Goal: Information Seeking & Learning: Check status

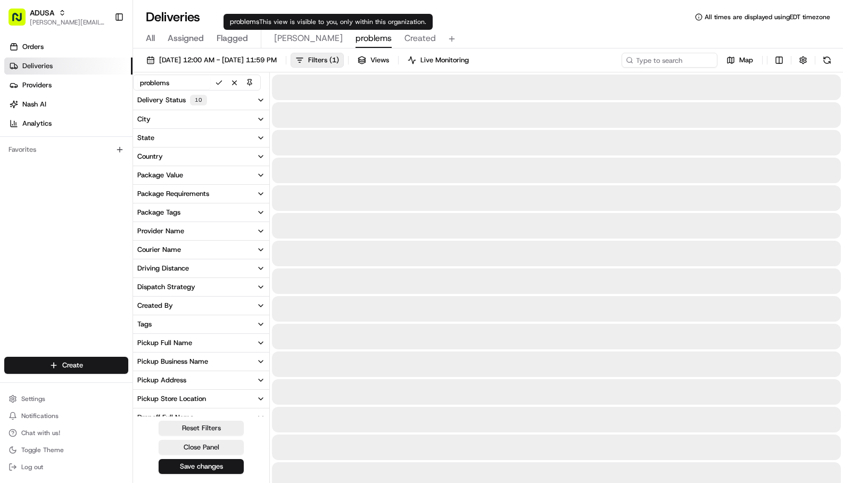
click at [356, 37] on span "problems" at bounding box center [374, 38] width 36 height 13
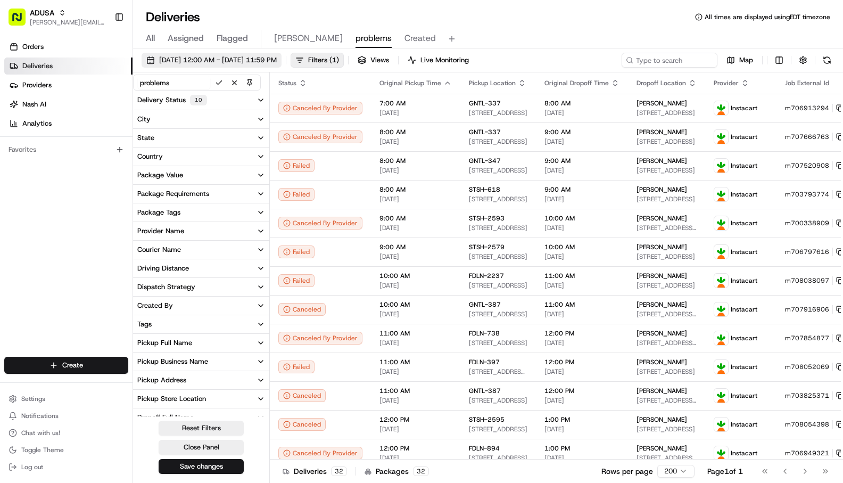
click at [231, 58] on span "[DATE] 12:00 AM - [DATE] 11:59 PM" at bounding box center [218, 60] width 118 height 10
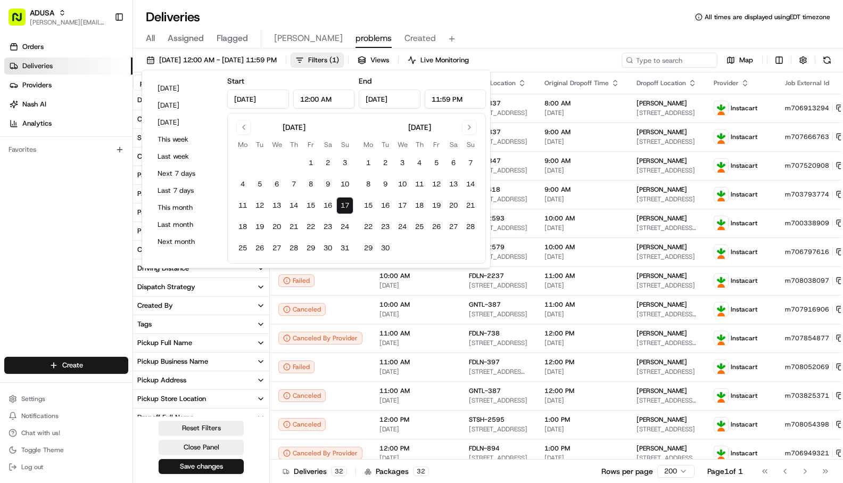
click at [318, 97] on input "12:00 AM" at bounding box center [324, 98] width 62 height 19
click at [305, 98] on input "12:00 AM" at bounding box center [324, 98] width 62 height 19
click at [319, 98] on input "2:00 AM" at bounding box center [324, 98] width 62 height 19
click at [203, 467] on button "Save changes" at bounding box center [201, 466] width 85 height 15
type input "2:00 PM"
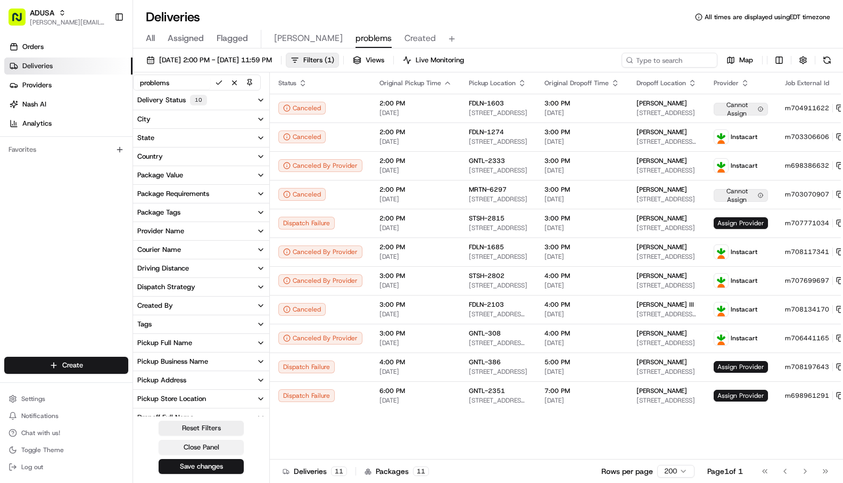
click at [185, 448] on button "Close Panel" at bounding box center [201, 447] width 85 height 15
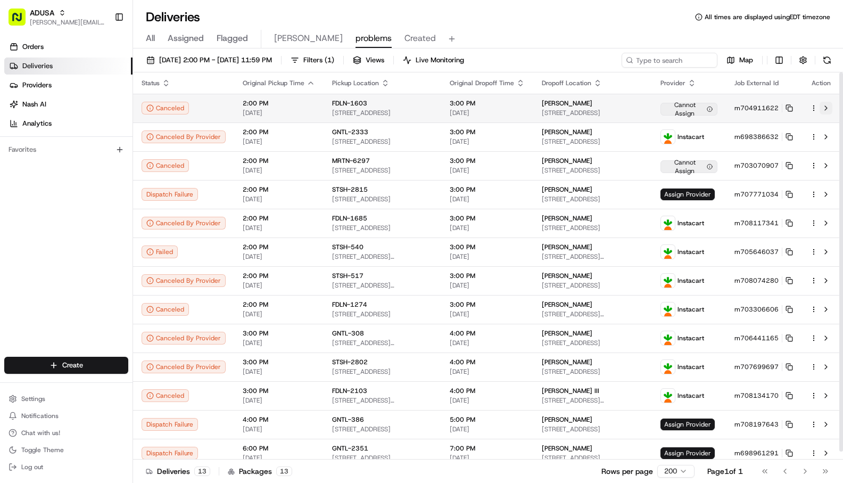
click at [827, 106] on button at bounding box center [826, 108] width 13 height 13
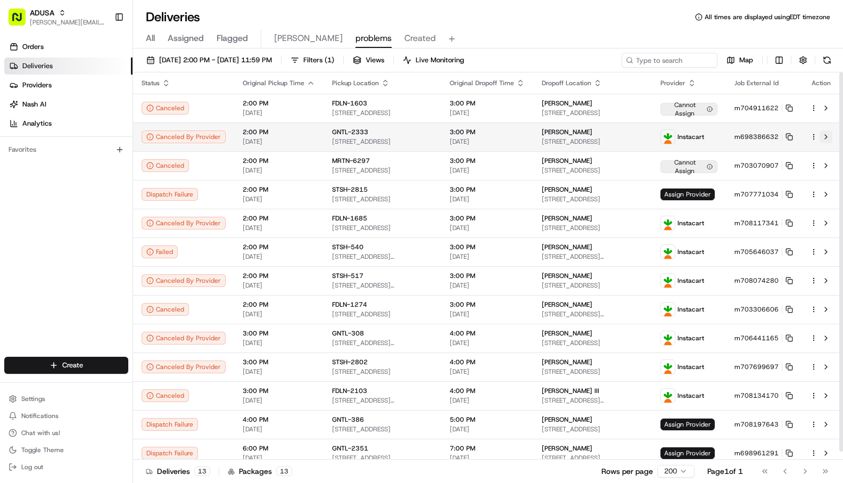
click at [823, 136] on button at bounding box center [826, 136] width 13 height 13
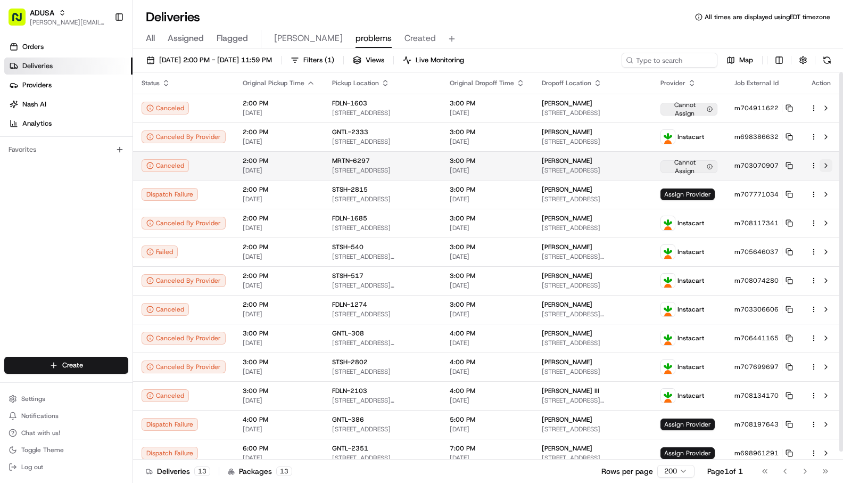
click at [826, 163] on button at bounding box center [826, 165] width 13 height 13
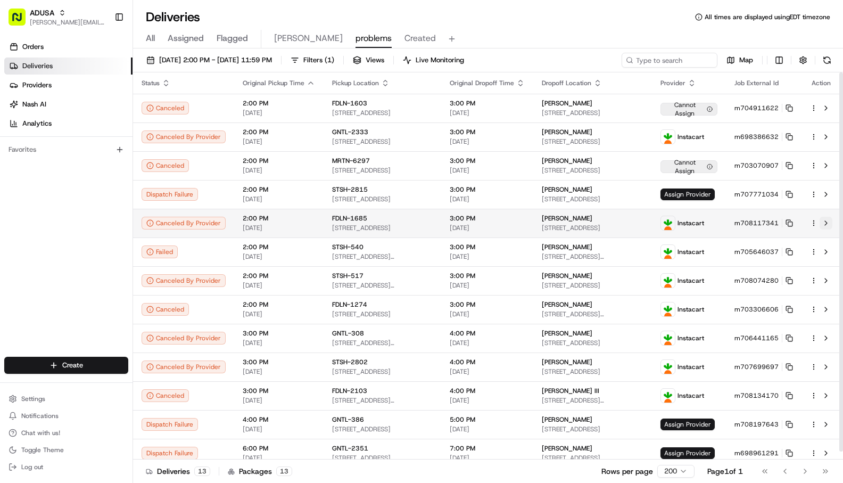
click at [827, 223] on button at bounding box center [826, 223] width 13 height 13
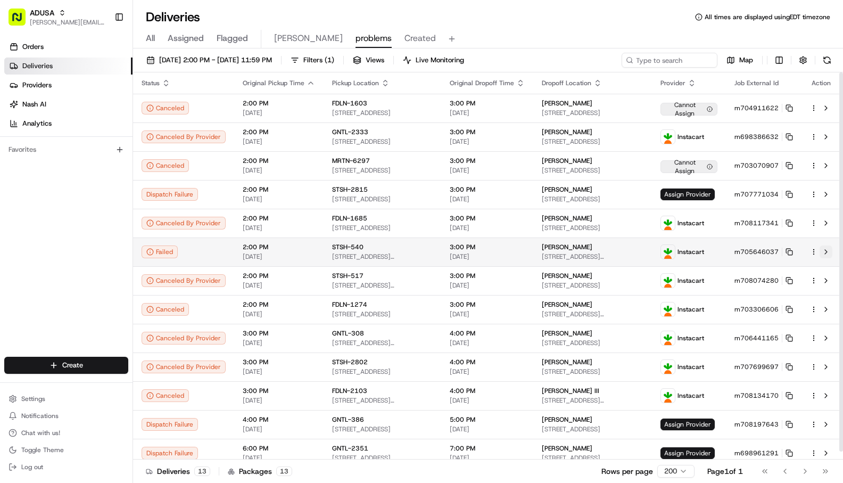
click at [830, 255] on button at bounding box center [826, 251] width 13 height 13
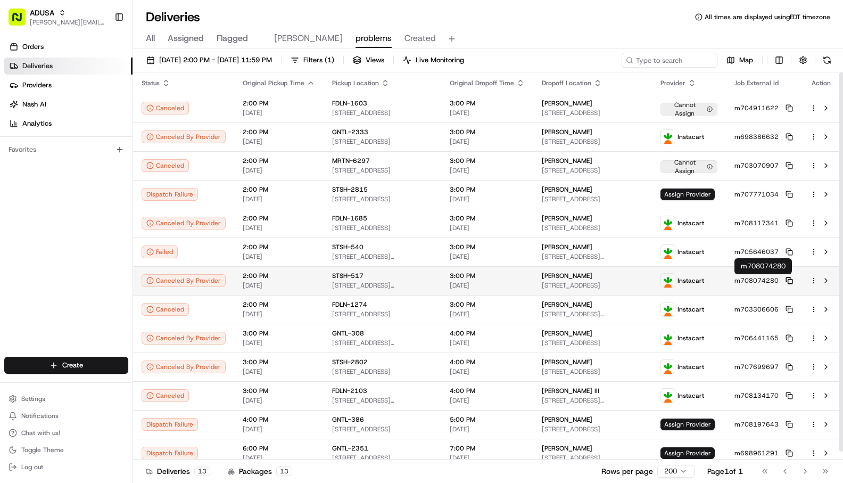
click at [790, 280] on icon at bounding box center [789, 280] width 7 height 7
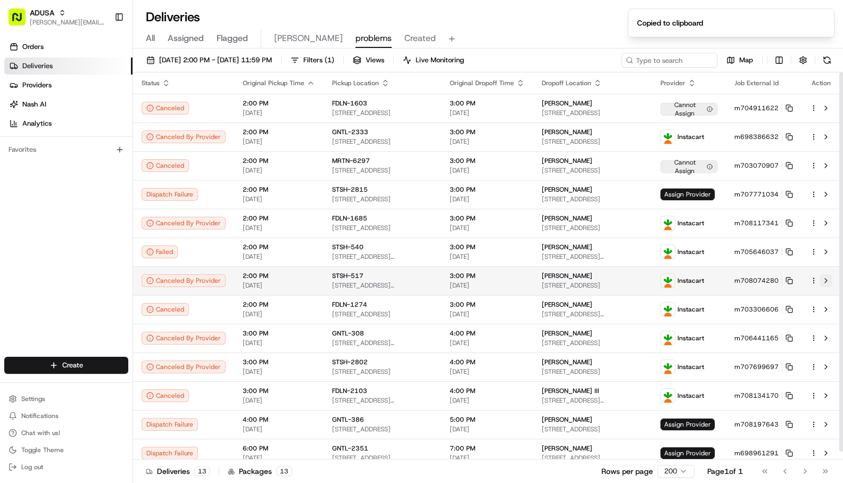
click at [824, 282] on button at bounding box center [826, 280] width 13 height 13
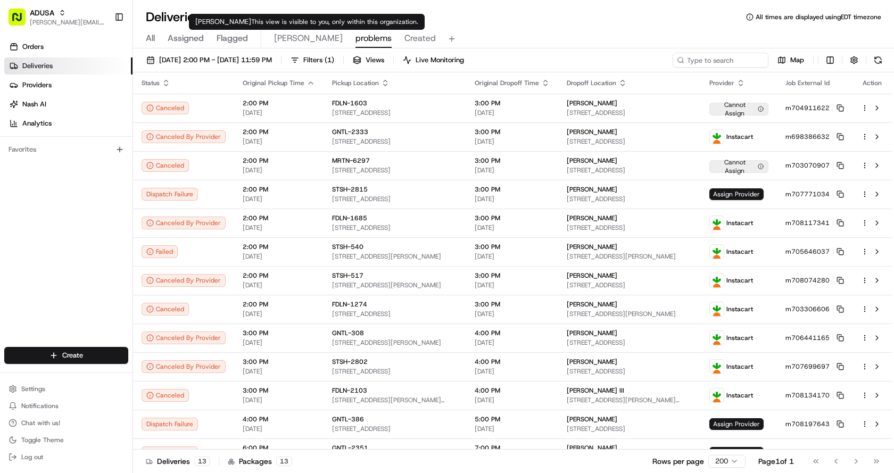
click at [281, 34] on span "[PERSON_NAME]" at bounding box center [308, 38] width 69 height 13
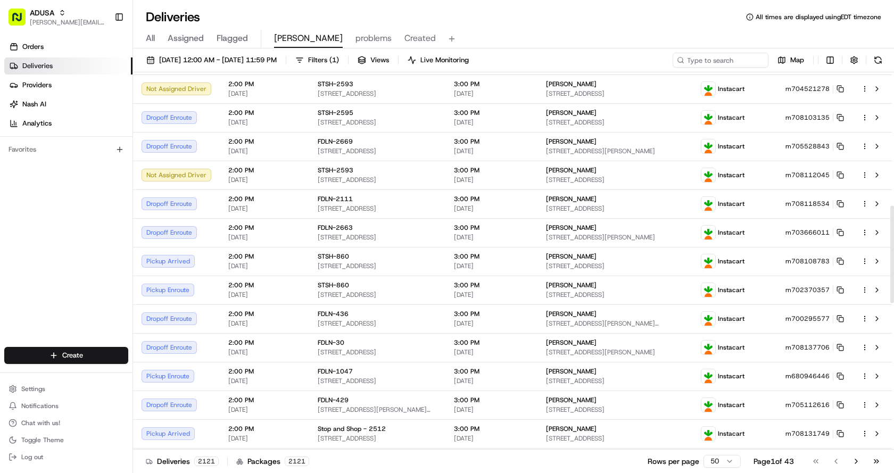
scroll to position [532, 0]
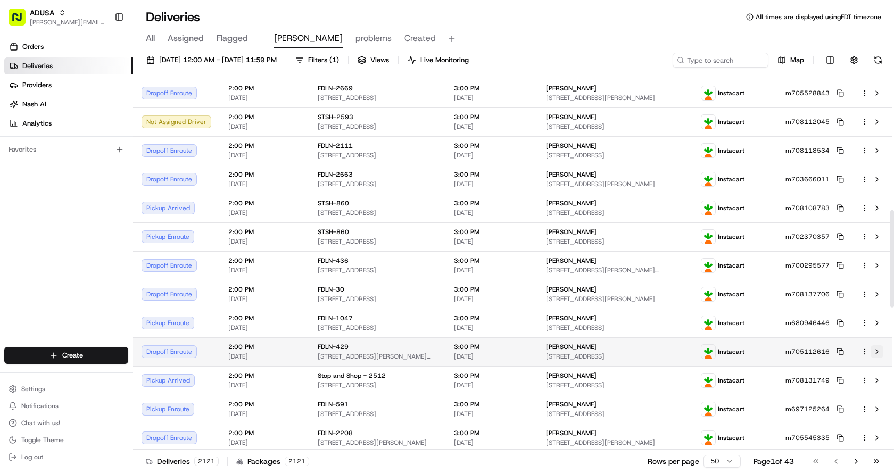
click at [843, 351] on button at bounding box center [877, 352] width 13 height 13
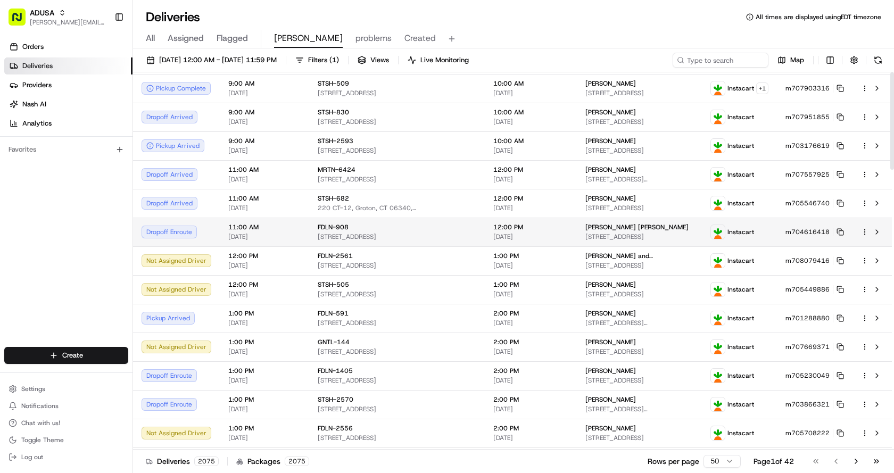
scroll to position [0, 0]
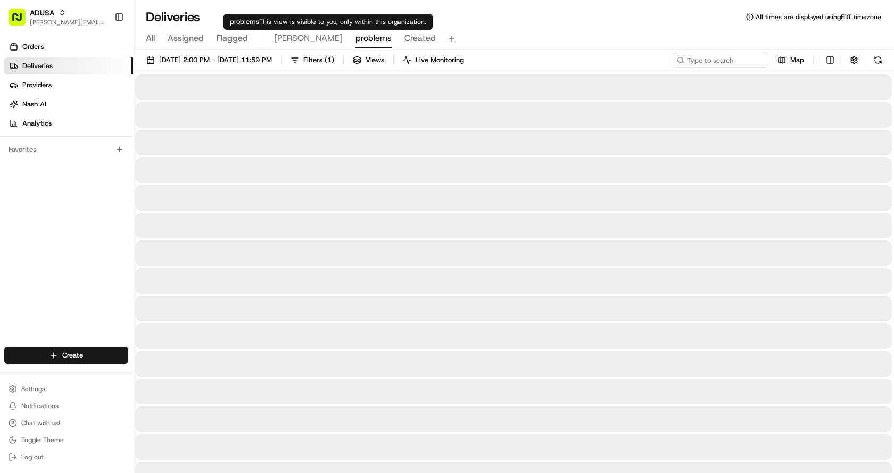
click at [356, 40] on span "problems" at bounding box center [374, 38] width 36 height 13
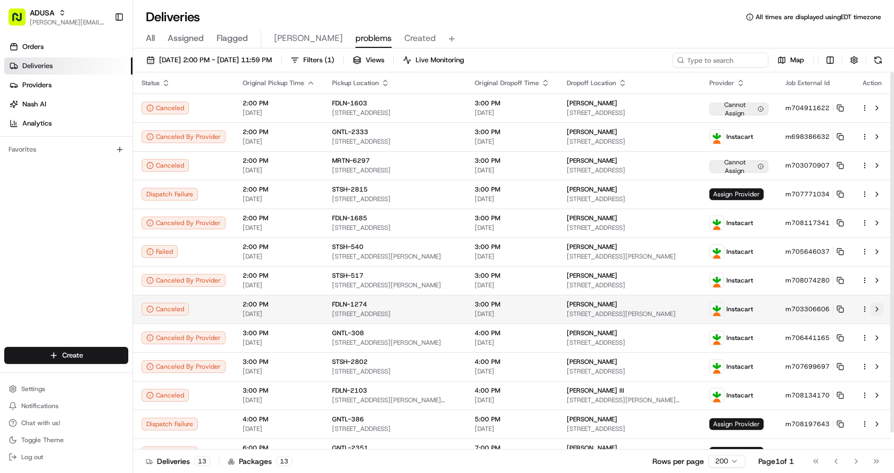
click at [843, 307] on button at bounding box center [877, 309] width 13 height 13
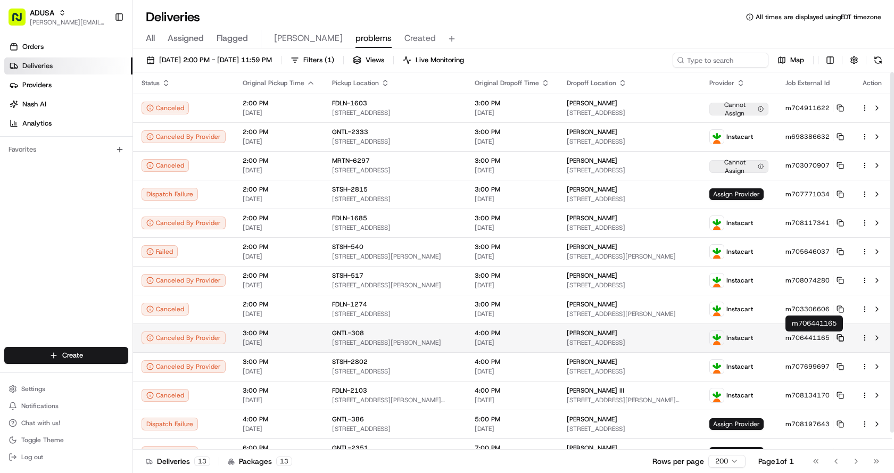
click at [842, 338] on icon at bounding box center [840, 337] width 7 height 7
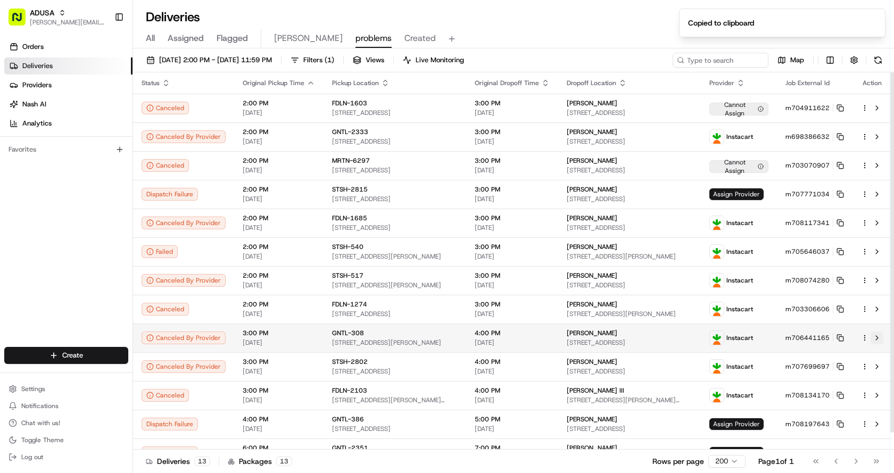
click at [843, 340] on button at bounding box center [877, 338] width 13 height 13
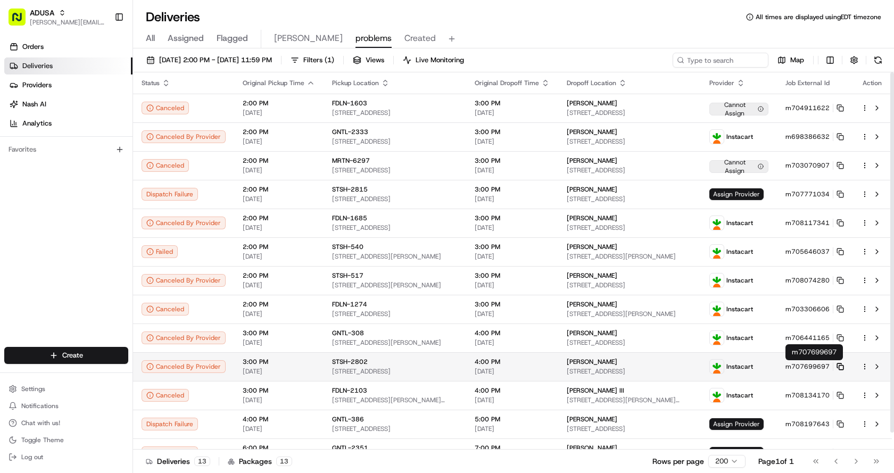
click at [841, 368] on icon at bounding box center [840, 366] width 7 height 7
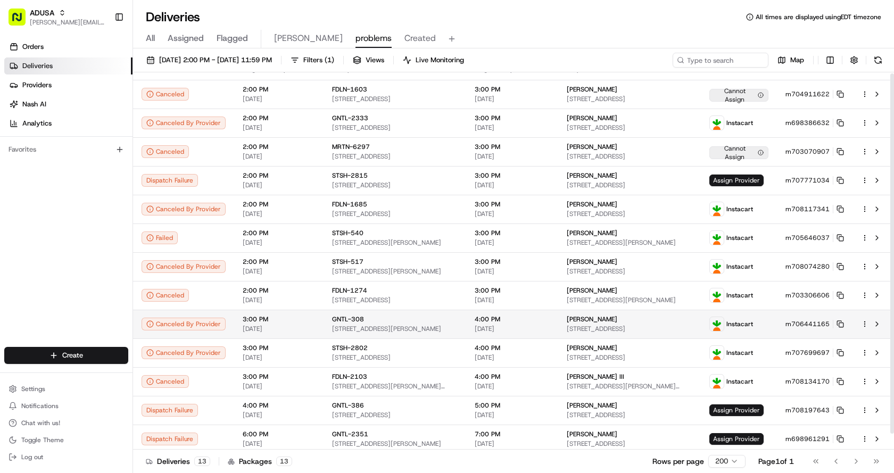
scroll to position [18, 0]
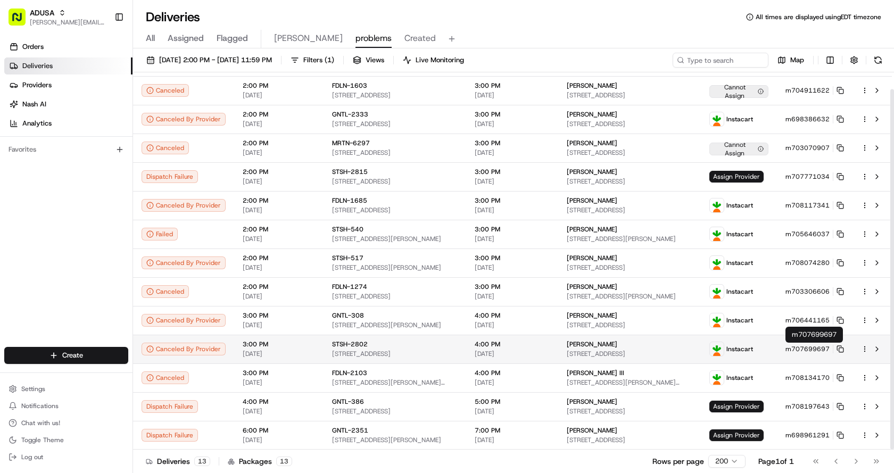
click at [843, 348] on rect at bounding box center [842, 350] width 4 height 4
click at [843, 350] on button at bounding box center [877, 349] width 13 height 13
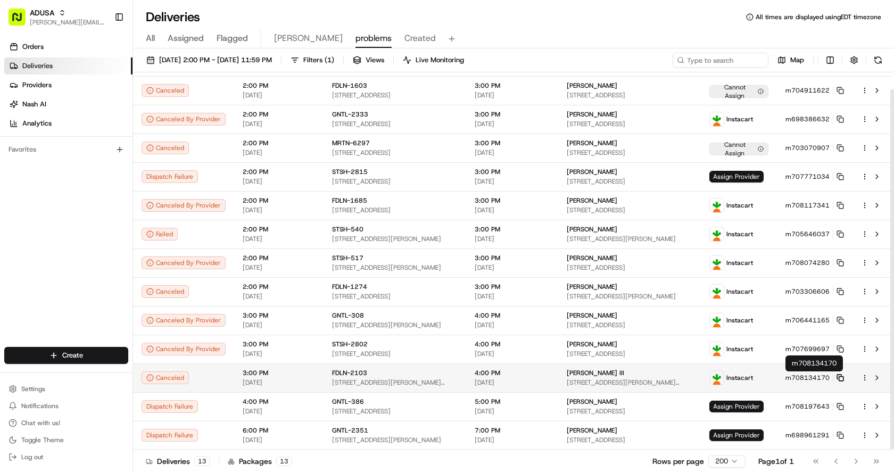
click at [841, 377] on icon at bounding box center [840, 377] width 7 height 7
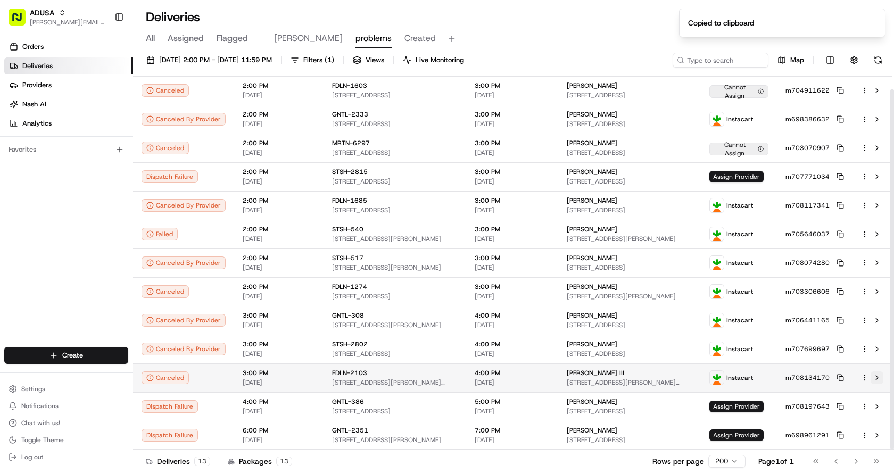
click at [843, 377] on button at bounding box center [877, 378] width 13 height 13
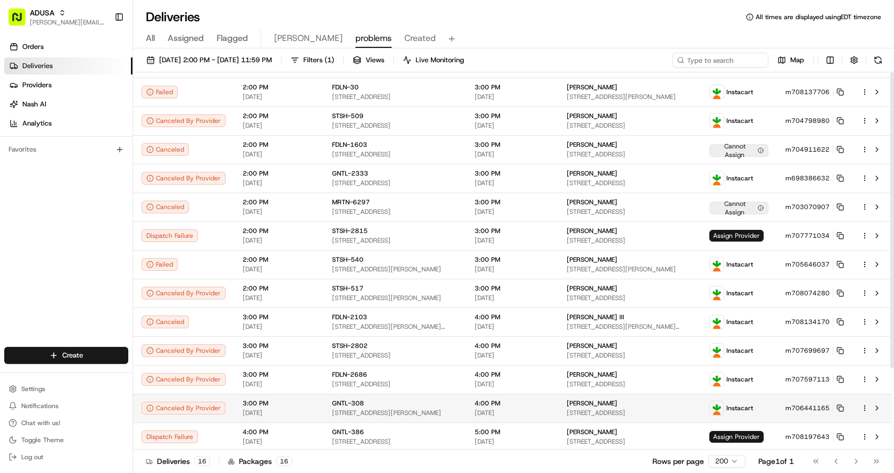
scroll to position [104, 0]
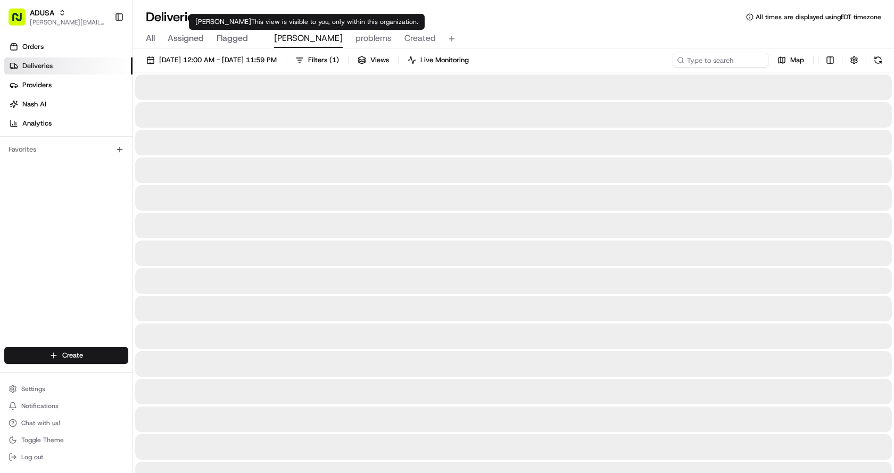
click at [285, 35] on span "[PERSON_NAME]" at bounding box center [308, 38] width 69 height 13
click at [405, 39] on span "Created" at bounding box center [420, 38] width 31 height 13
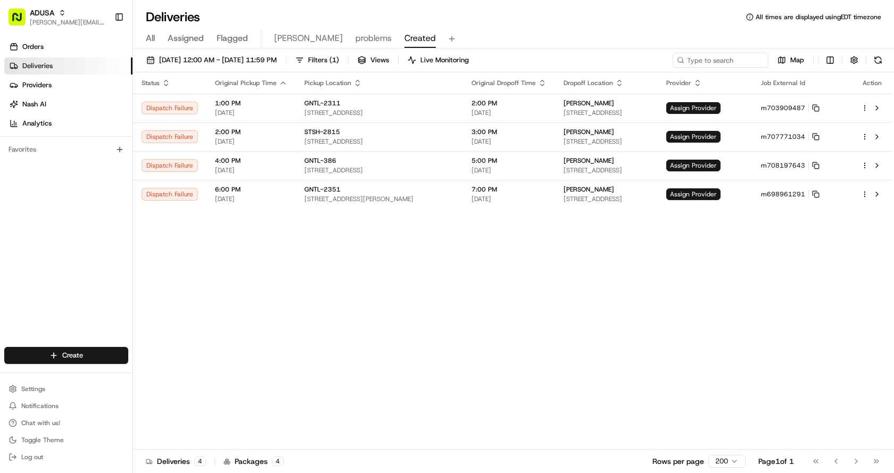
click at [274, 36] on span "[PERSON_NAME]" at bounding box center [308, 38] width 69 height 13
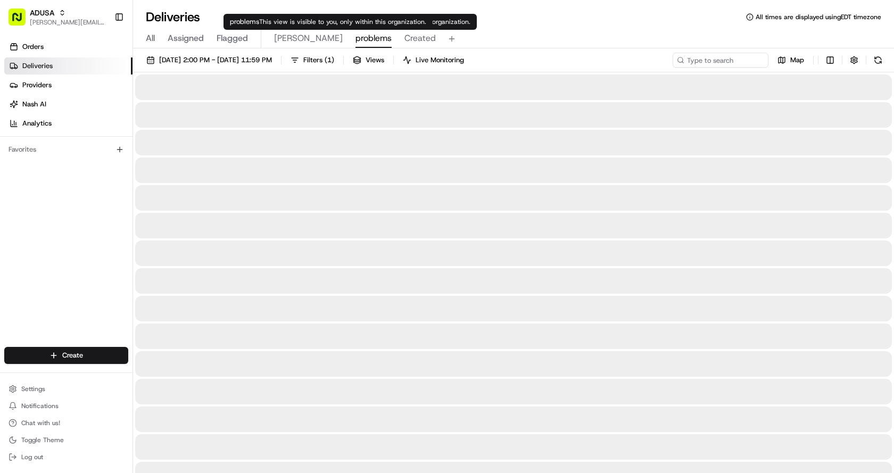
click at [356, 39] on span "problems" at bounding box center [374, 38] width 36 height 13
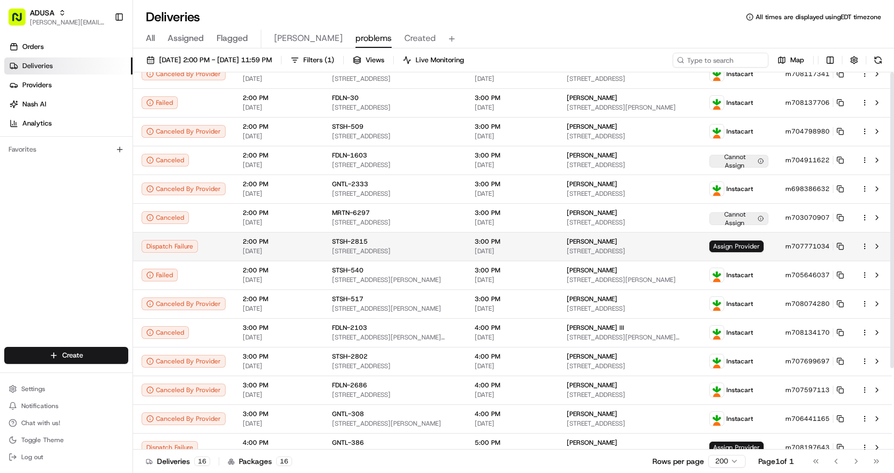
scroll to position [104, 0]
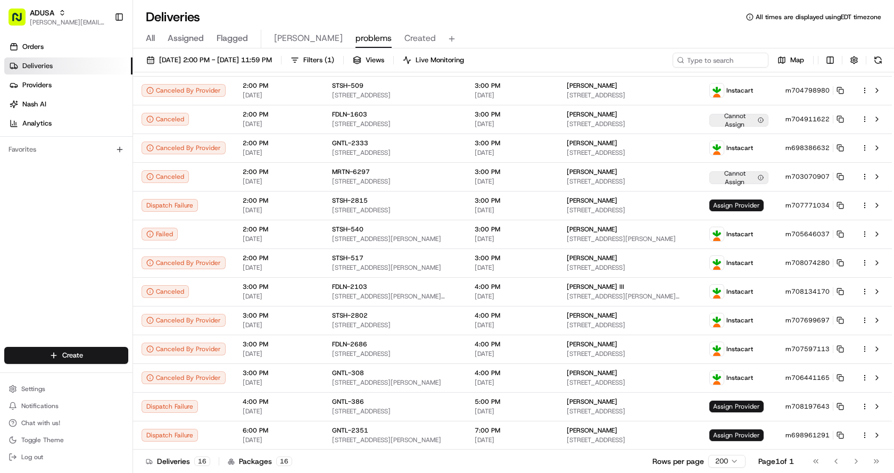
click at [273, 38] on div "All Assigned Flagged [PERSON_NAME] problems Created" at bounding box center [513, 39] width 761 height 19
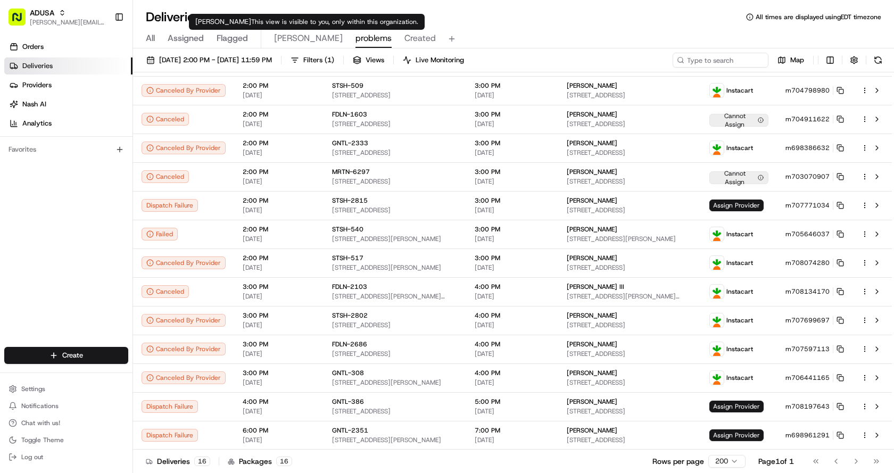
click at [278, 36] on span "[PERSON_NAME]" at bounding box center [308, 38] width 69 height 13
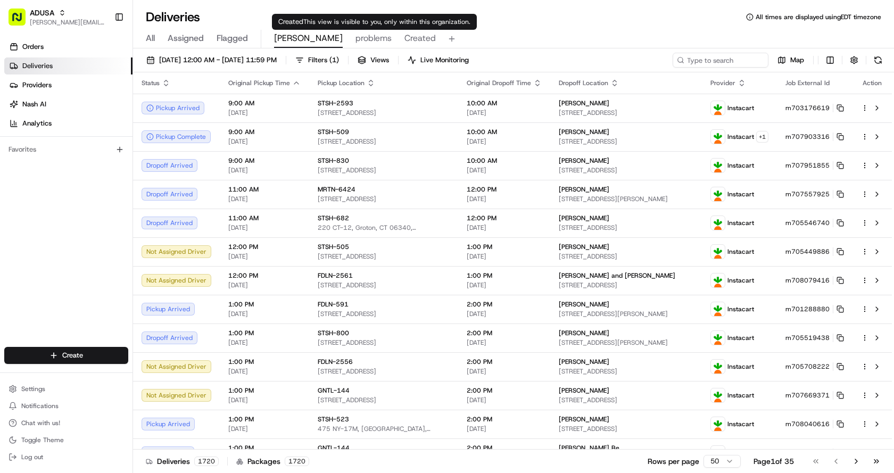
click at [405, 34] on span "Created" at bounding box center [420, 38] width 31 height 13
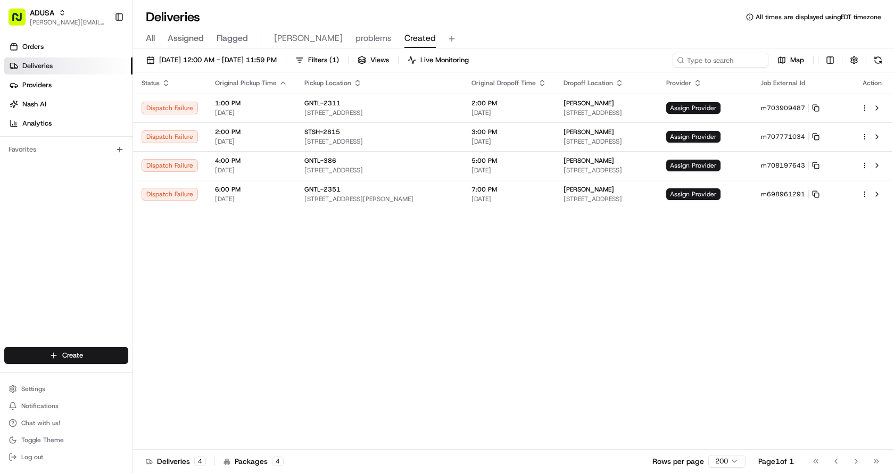
click at [272, 40] on div "All Assigned Flagged [PERSON_NAME] problems Created" at bounding box center [513, 39] width 761 height 19
click at [276, 40] on span "[PERSON_NAME]" at bounding box center [308, 38] width 69 height 13
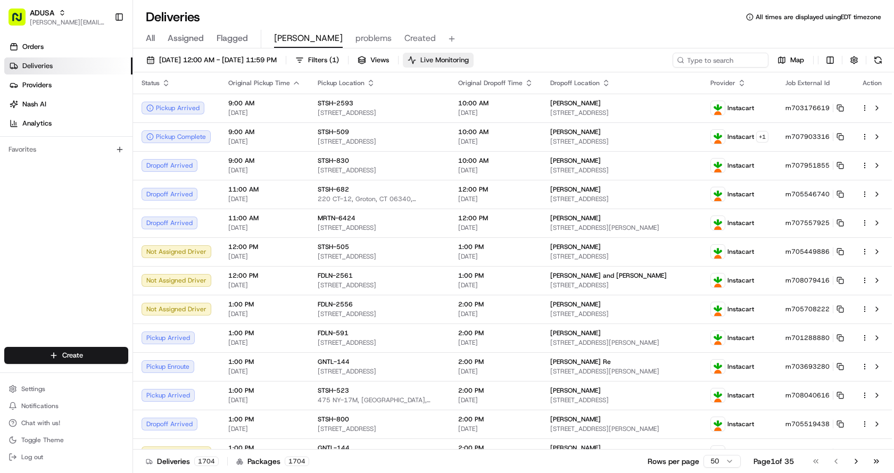
click at [469, 63] on span "Live Monitoring" at bounding box center [445, 60] width 48 height 10
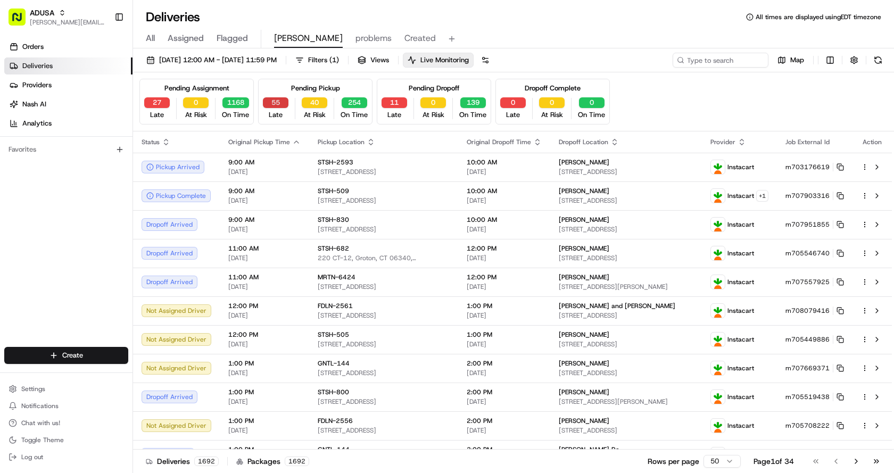
click at [280, 101] on button "55" at bounding box center [276, 102] width 26 height 11
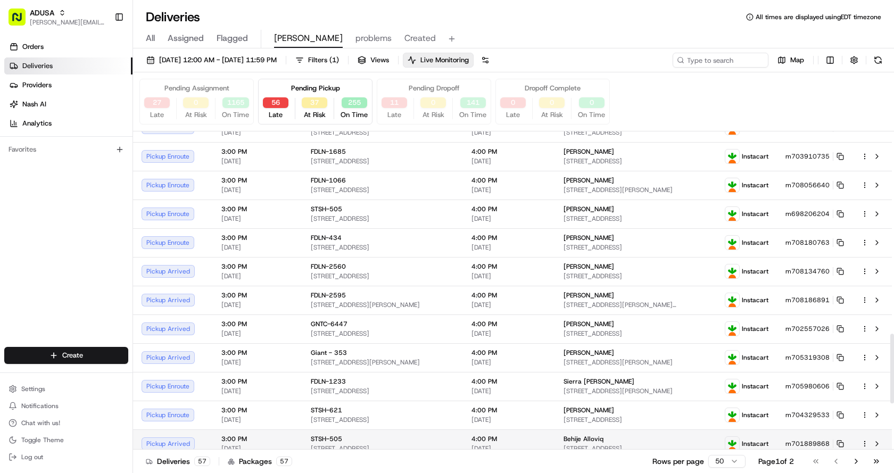
scroll to position [927, 0]
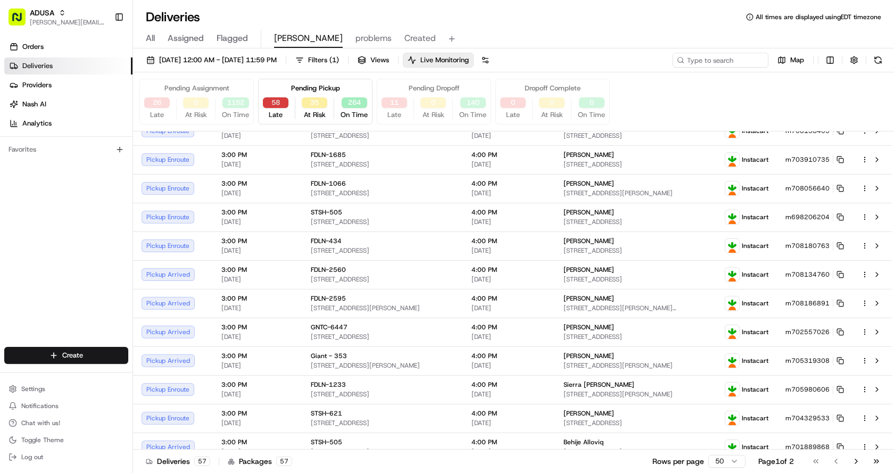
click at [276, 102] on button "58" at bounding box center [276, 102] width 26 height 11
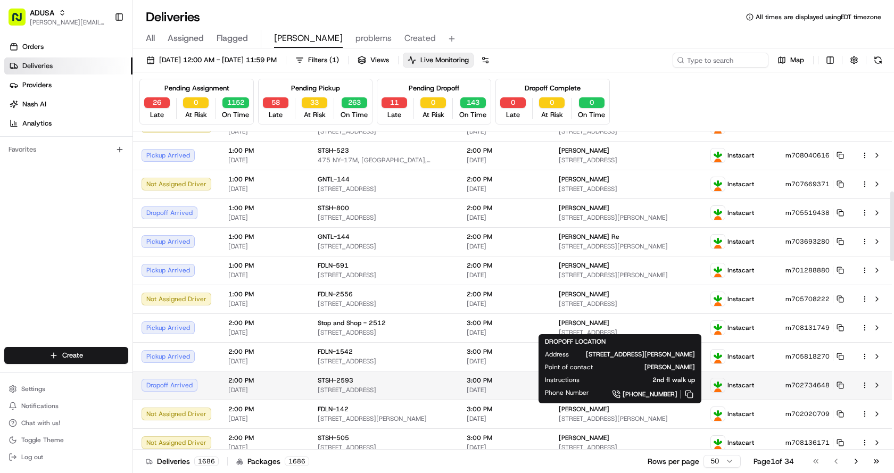
scroll to position [373, 0]
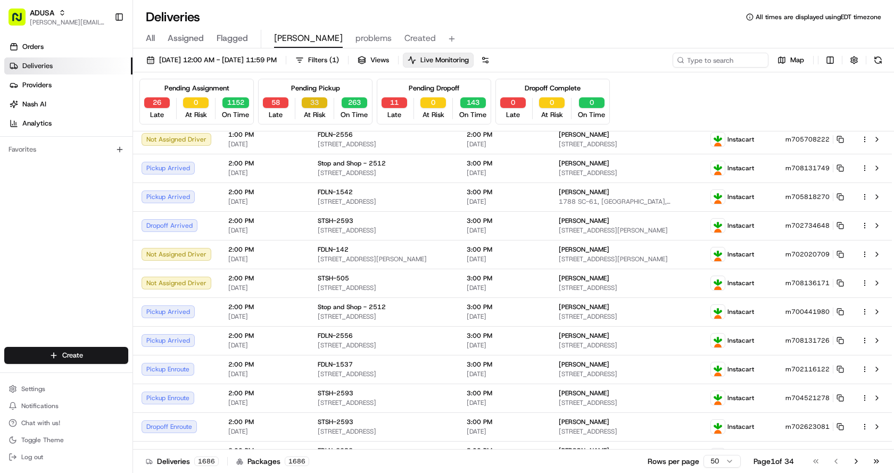
click at [319, 102] on button "33" at bounding box center [315, 102] width 26 height 11
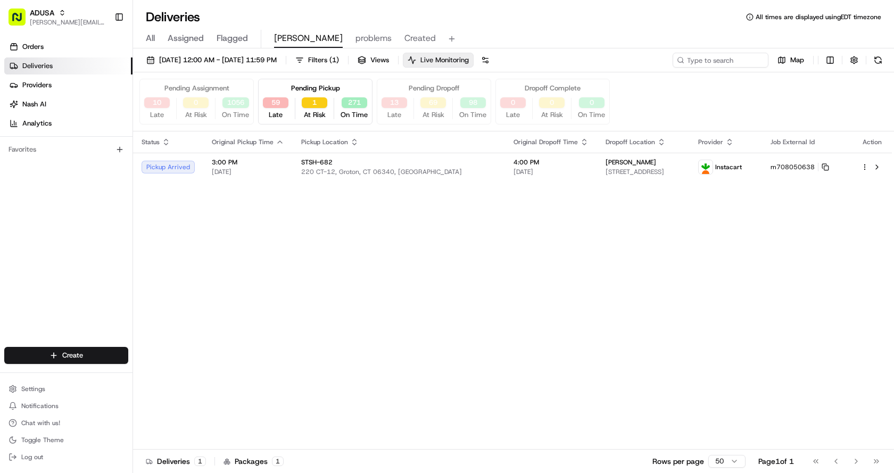
click at [474, 54] on button "Live Monitoring" at bounding box center [438, 60] width 71 height 15
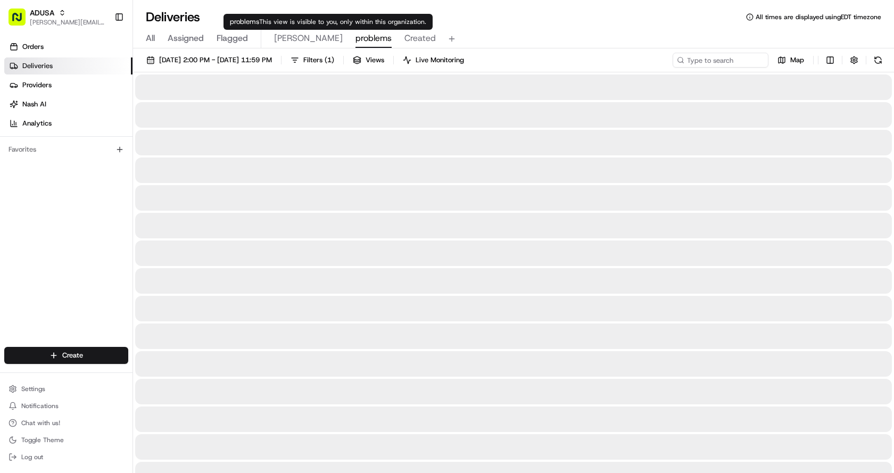
click at [356, 39] on span "problems" at bounding box center [374, 38] width 36 height 13
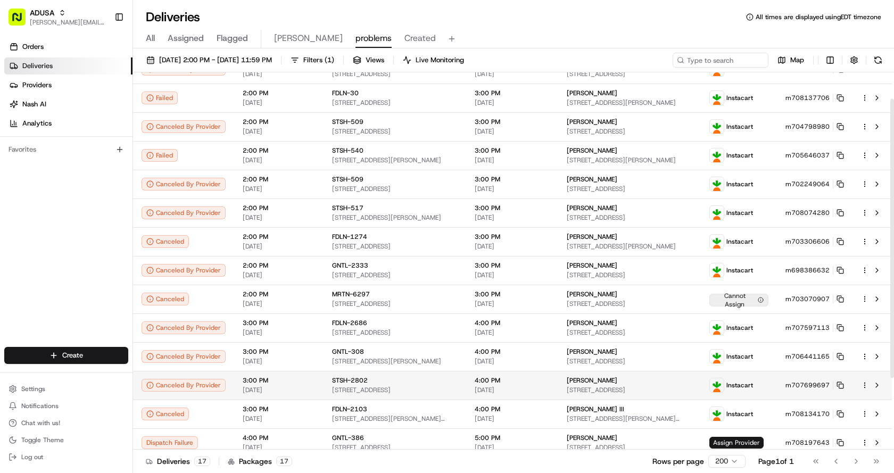
scroll to position [133, 0]
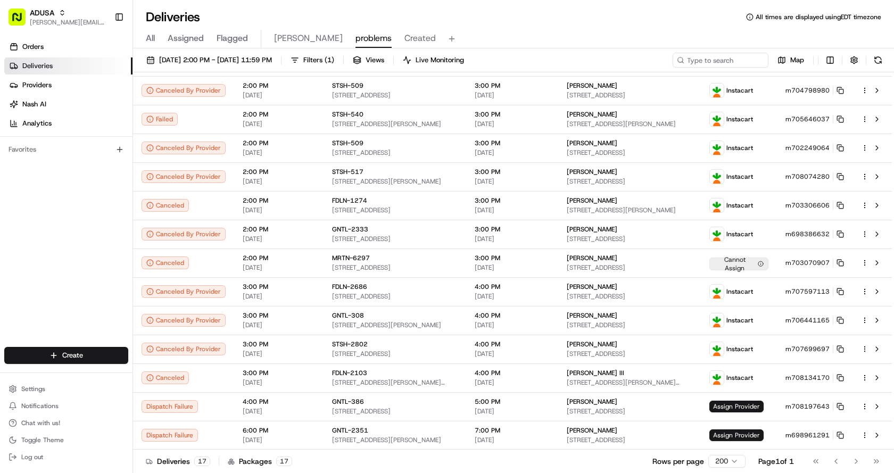
click at [583, 23] on div "Deliveries All times are displayed using EDT timezone" at bounding box center [513, 17] width 761 height 17
drag, startPoint x: 558, startPoint y: 31, endPoint x: 533, endPoint y: 9, distance: 33.6
click at [558, 31] on div "All Assigned Flagged [PERSON_NAME] problems Created" at bounding box center [513, 39] width 761 height 19
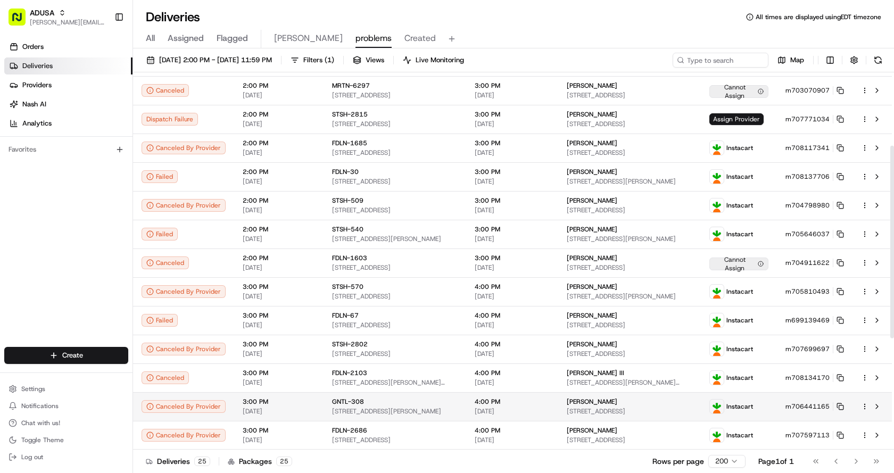
scroll to position [363, 0]
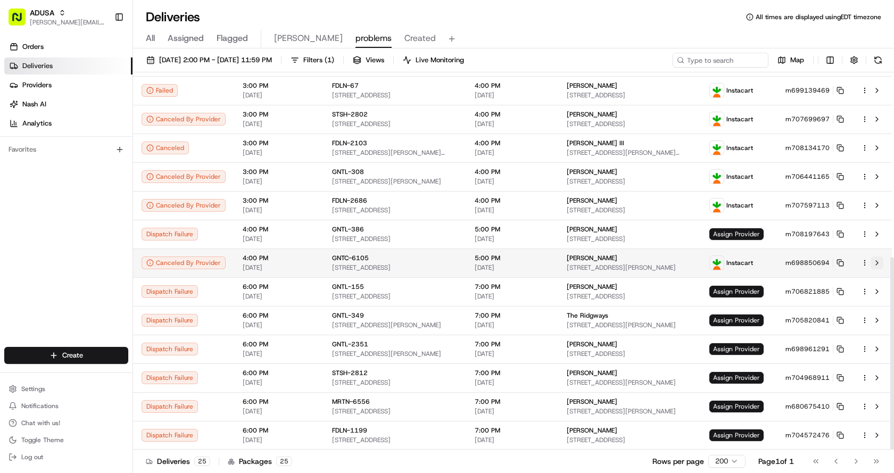
click at [843, 265] on button at bounding box center [877, 263] width 13 height 13
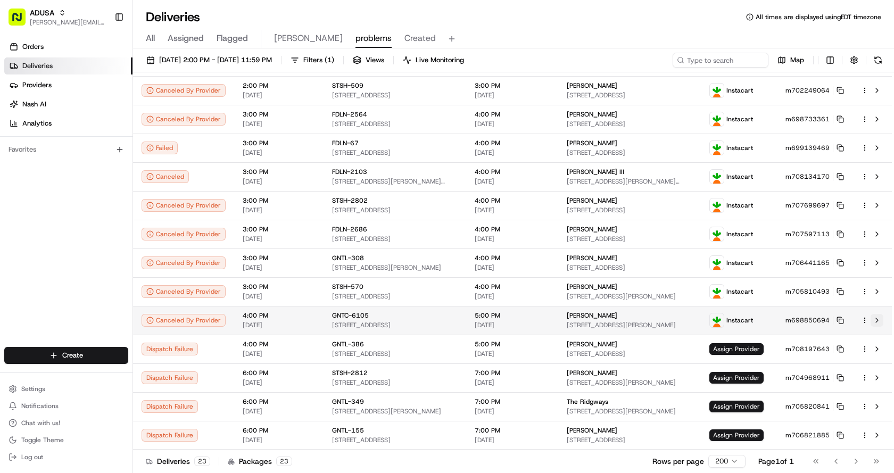
scroll to position [305, 0]
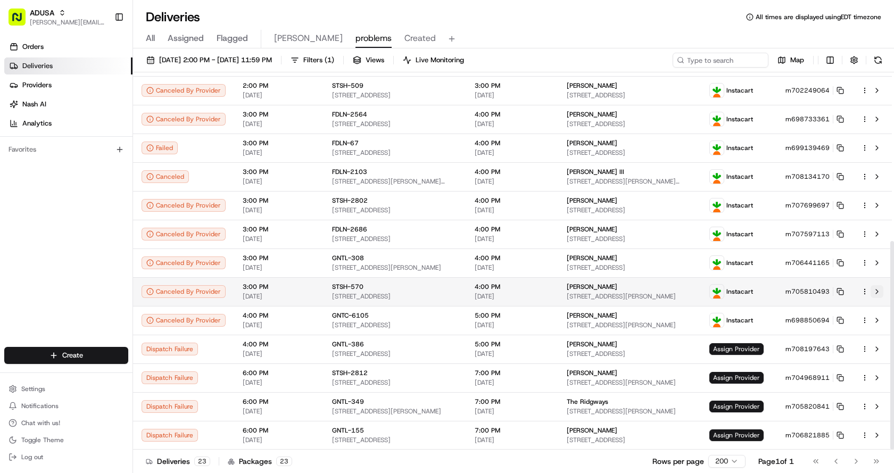
click at [843, 289] on button at bounding box center [877, 291] width 13 height 13
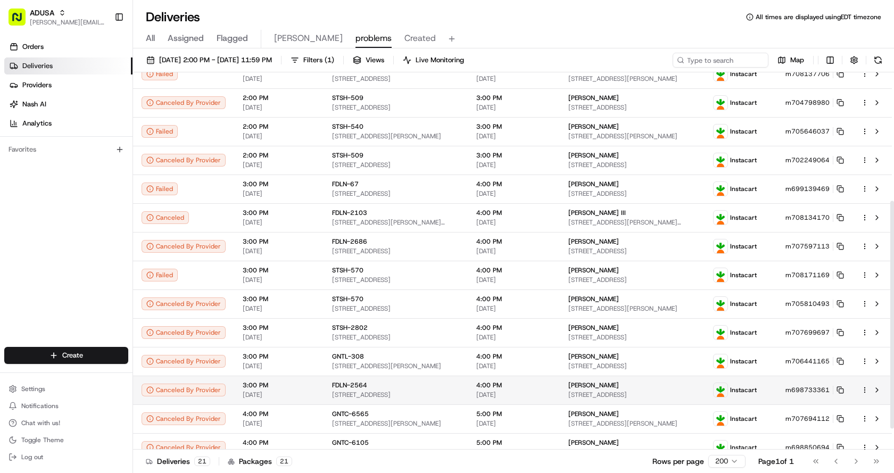
scroll to position [248, 0]
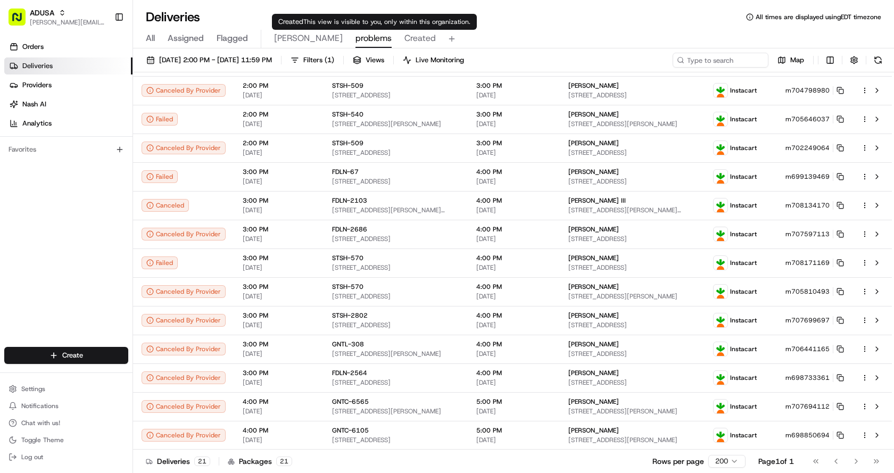
click at [405, 36] on span "Created" at bounding box center [420, 38] width 31 height 13
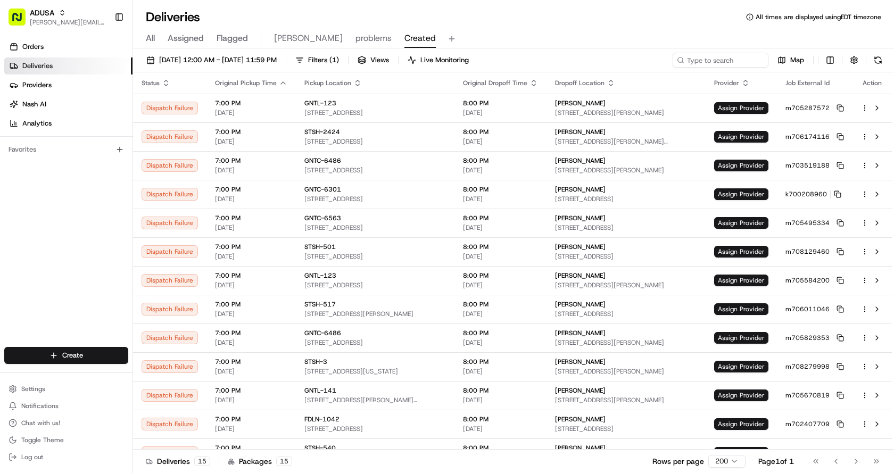
click at [356, 31] on button "problems" at bounding box center [374, 39] width 36 height 18
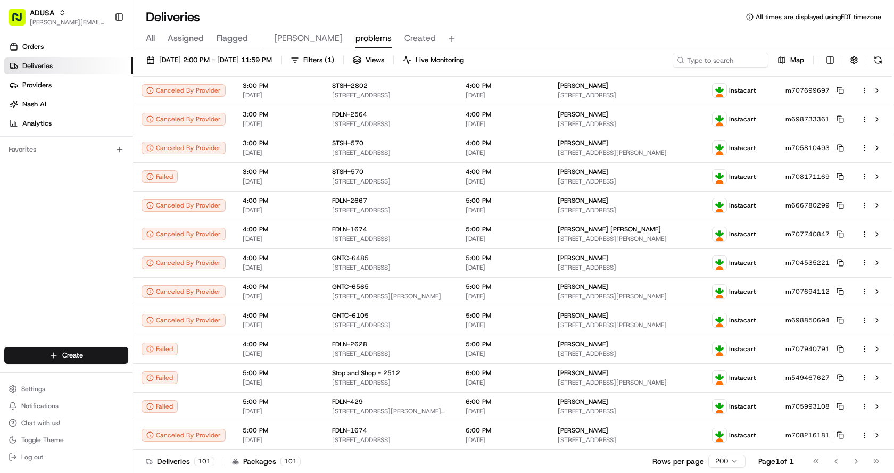
scroll to position [634, 0]
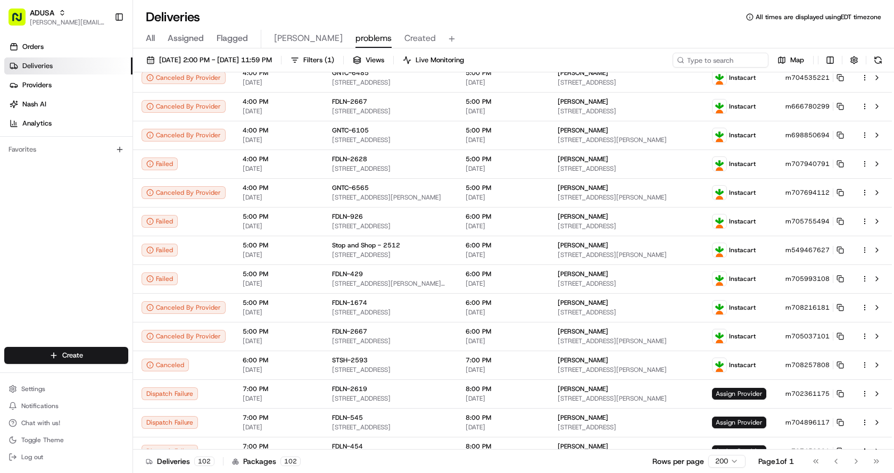
click at [530, 30] on div "All Assigned Flagged [PERSON_NAME] problems Created" at bounding box center [513, 39] width 761 height 19
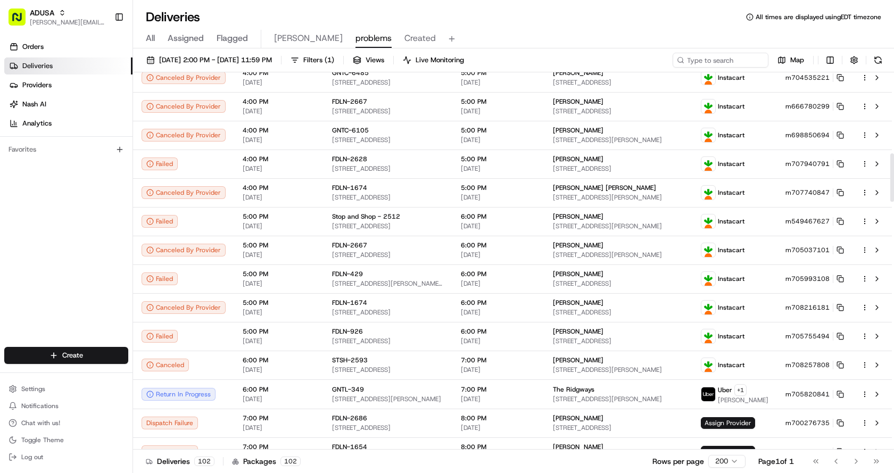
click at [632, 34] on div "All Assigned Flagged [PERSON_NAME] problems Created" at bounding box center [513, 39] width 761 height 19
